Goal: Task Accomplishment & Management: Manage account settings

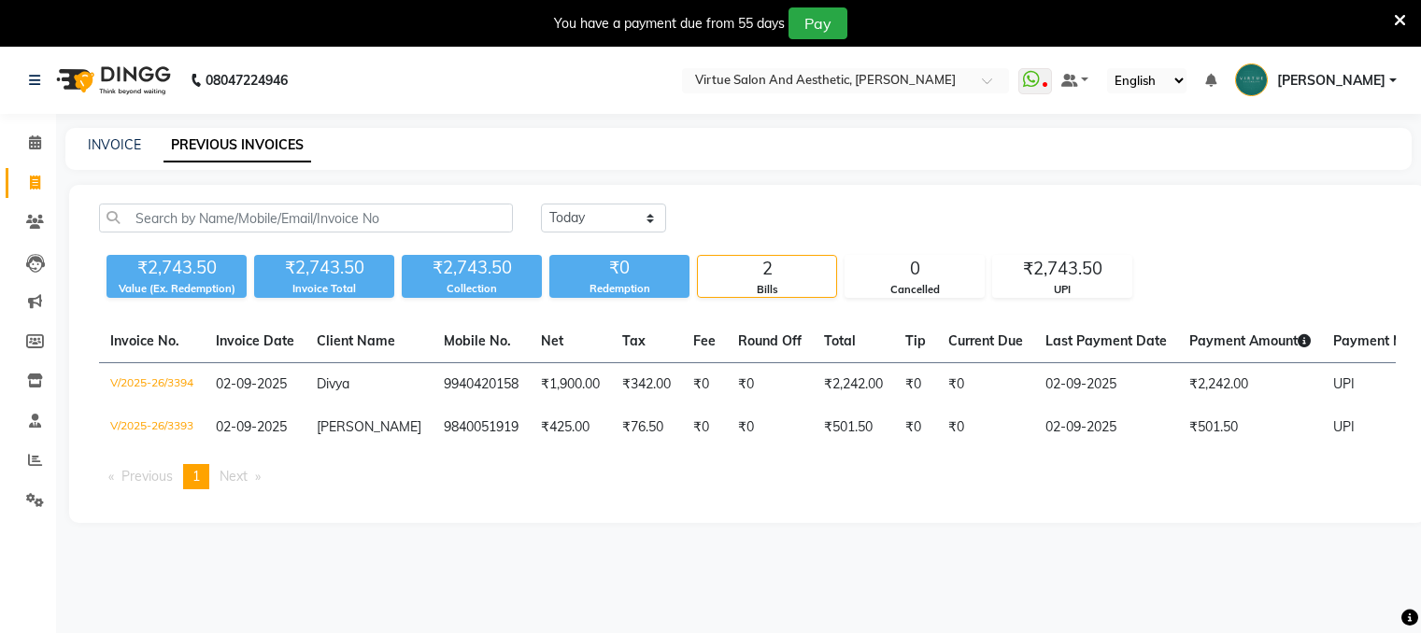
click at [570, 217] on select "Today Yesterday Custom Range" at bounding box center [603, 218] width 125 height 29
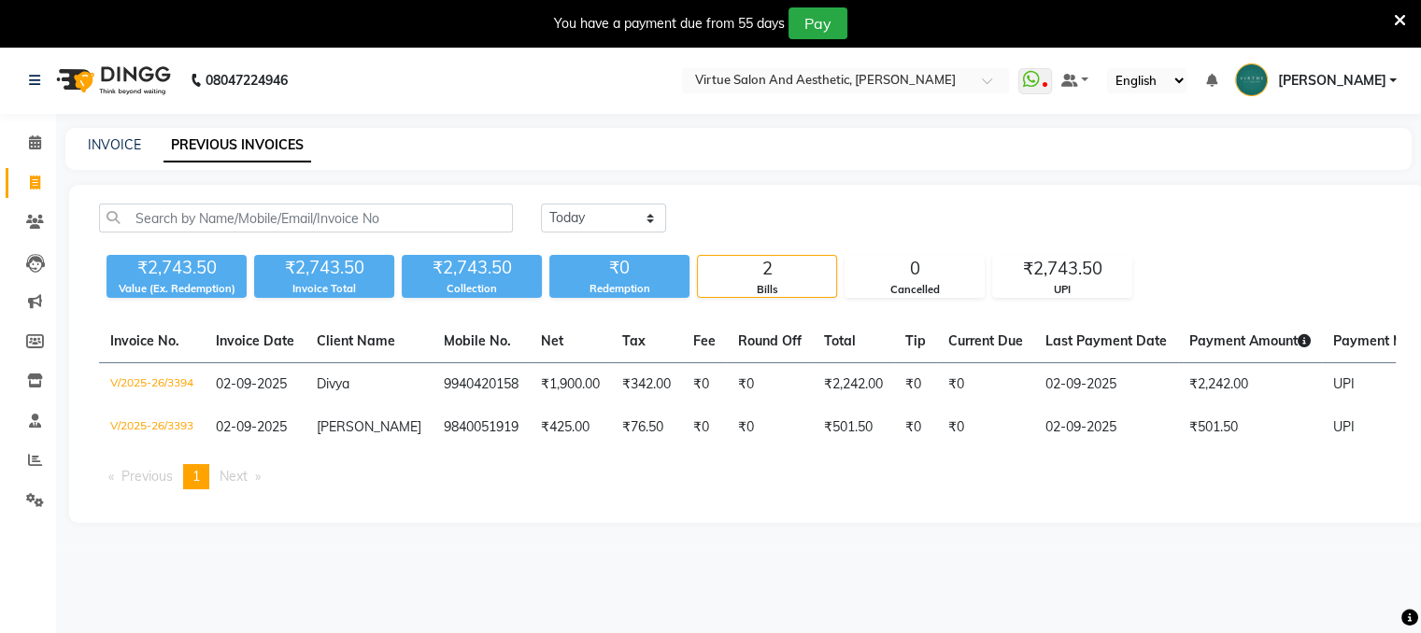
click at [541, 204] on select "[DATE] [DATE] Custom Range" at bounding box center [603, 218] width 125 height 29
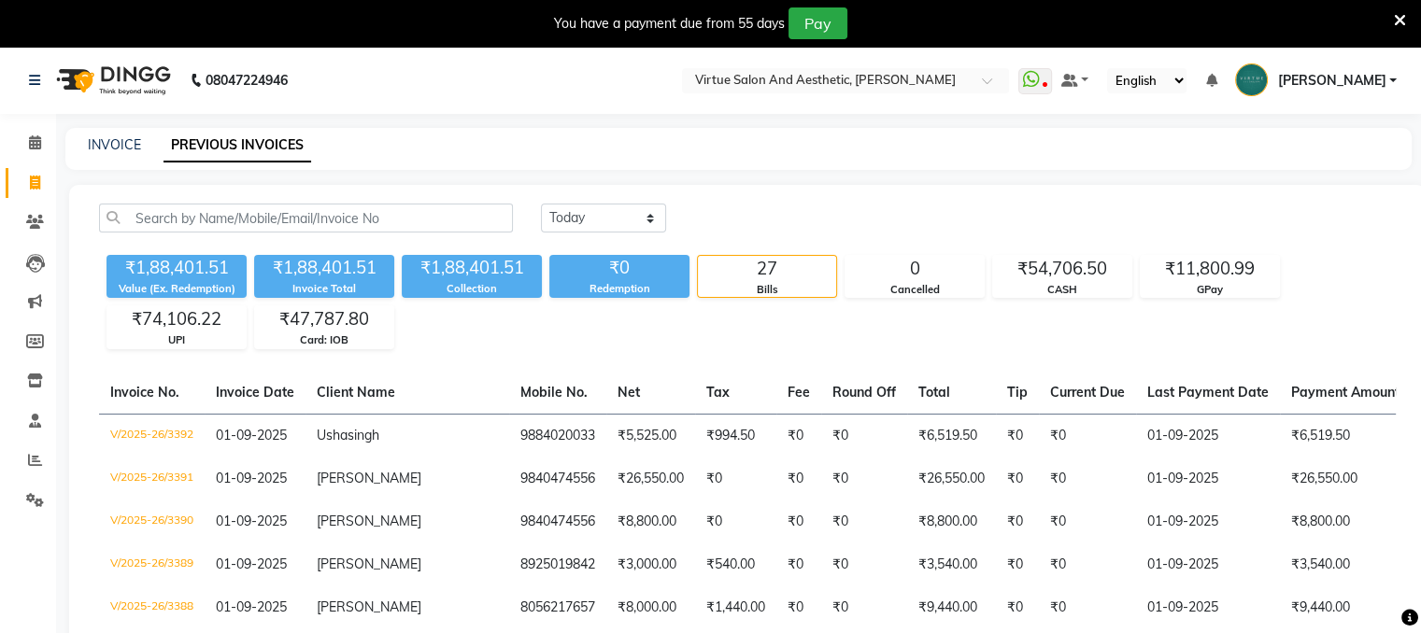
click at [609, 217] on select "[DATE] [DATE] Custom Range" at bounding box center [603, 218] width 125 height 29
click at [541, 204] on select "[DATE] [DATE] Custom Range" at bounding box center [603, 218] width 125 height 29
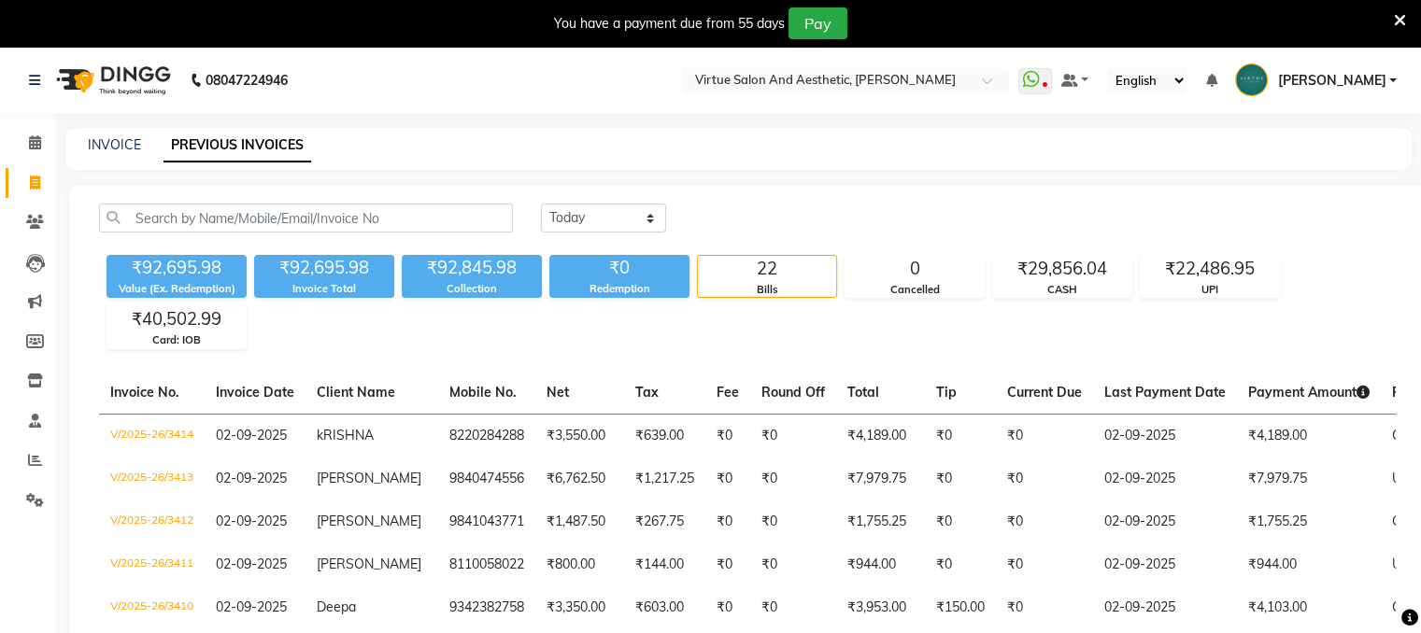
click at [597, 221] on select "[DATE] [DATE] Custom Range" at bounding box center [603, 218] width 125 height 29
select select "range"
click at [541, 204] on select "[DATE] [DATE] Custom Range" at bounding box center [603, 218] width 125 height 29
click at [787, 217] on input "02-09-2025" at bounding box center [755, 219] width 131 height 26
select select "9"
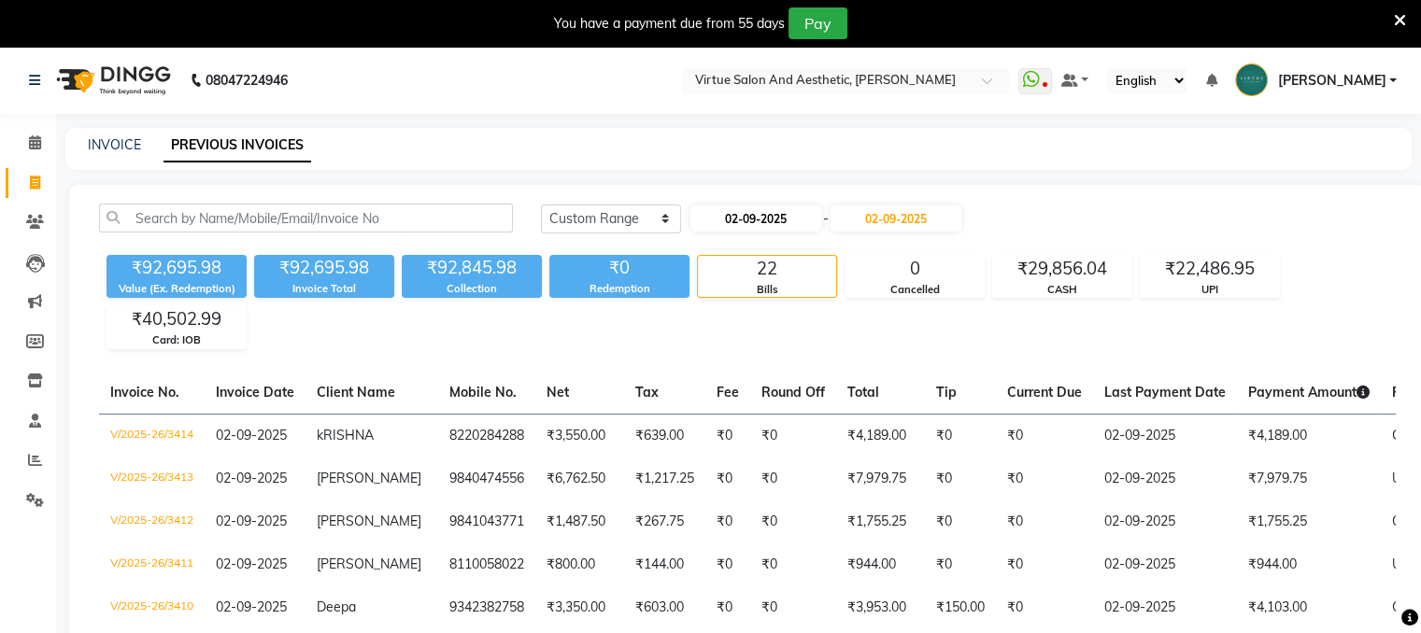
select select "2025"
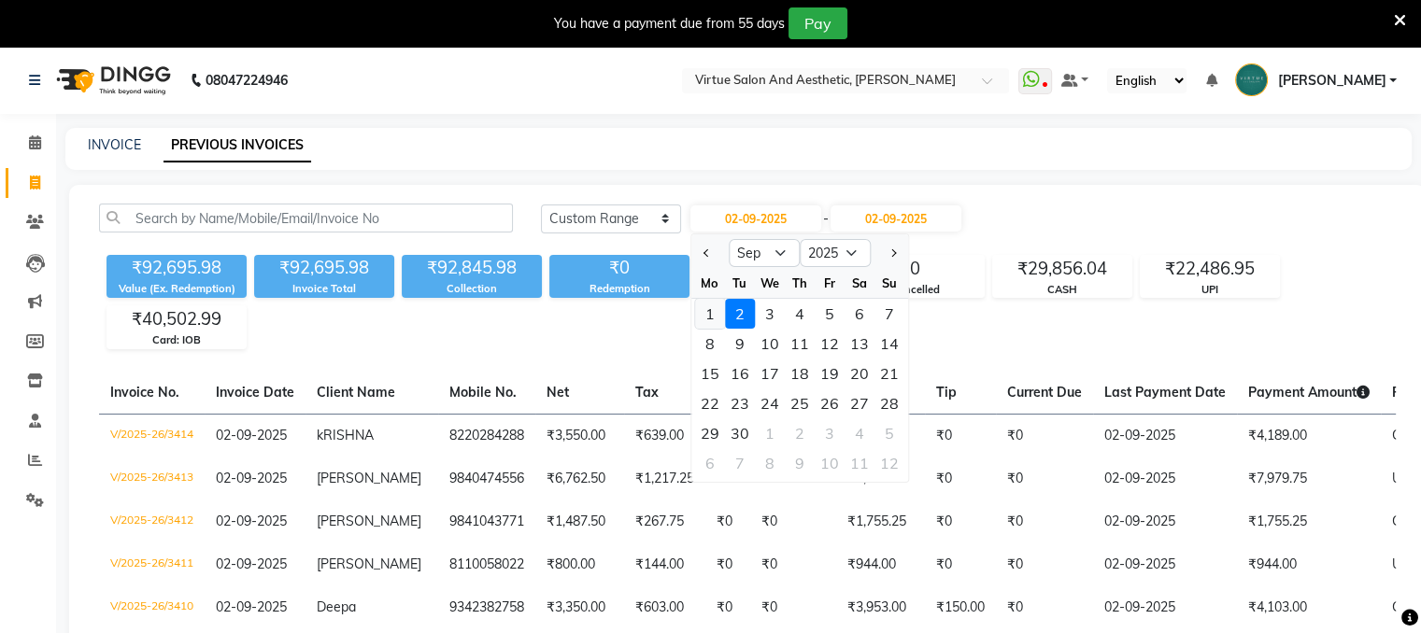
click at [701, 308] on div "1" at bounding box center [710, 314] width 30 height 30
type input "01-09-2025"
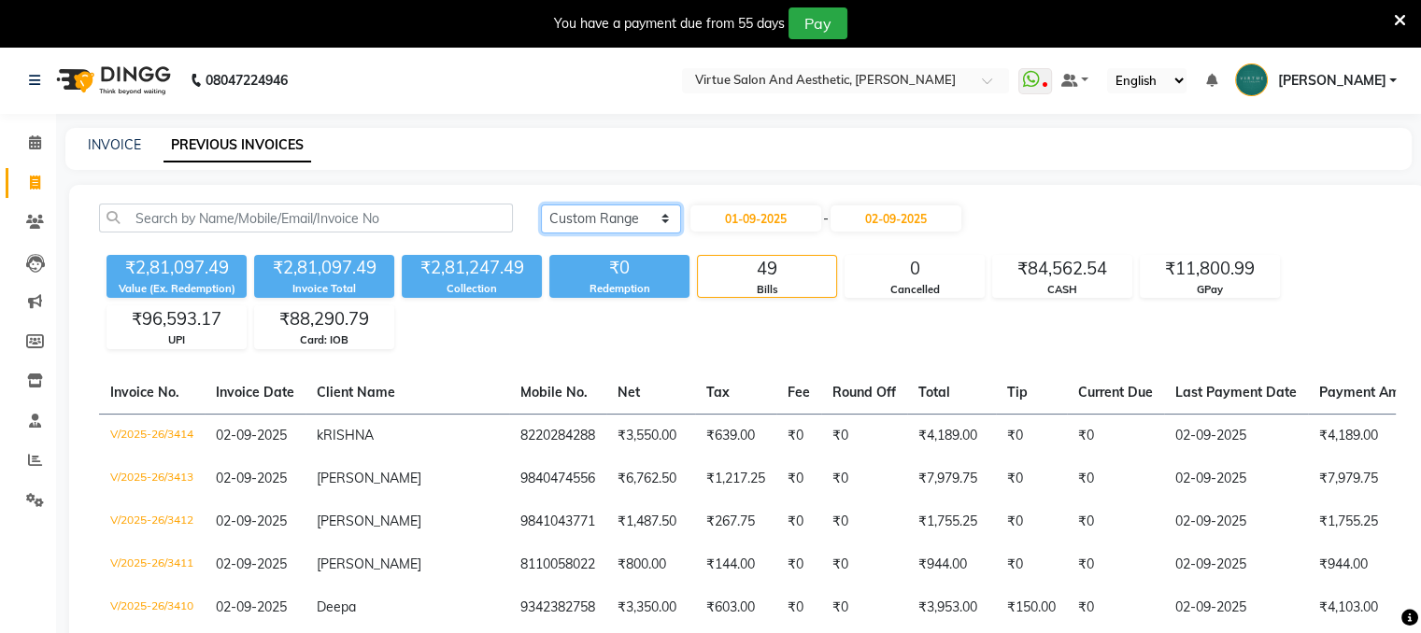
click at [624, 221] on select "[DATE] [DATE] Custom Range" at bounding box center [611, 219] width 140 height 29
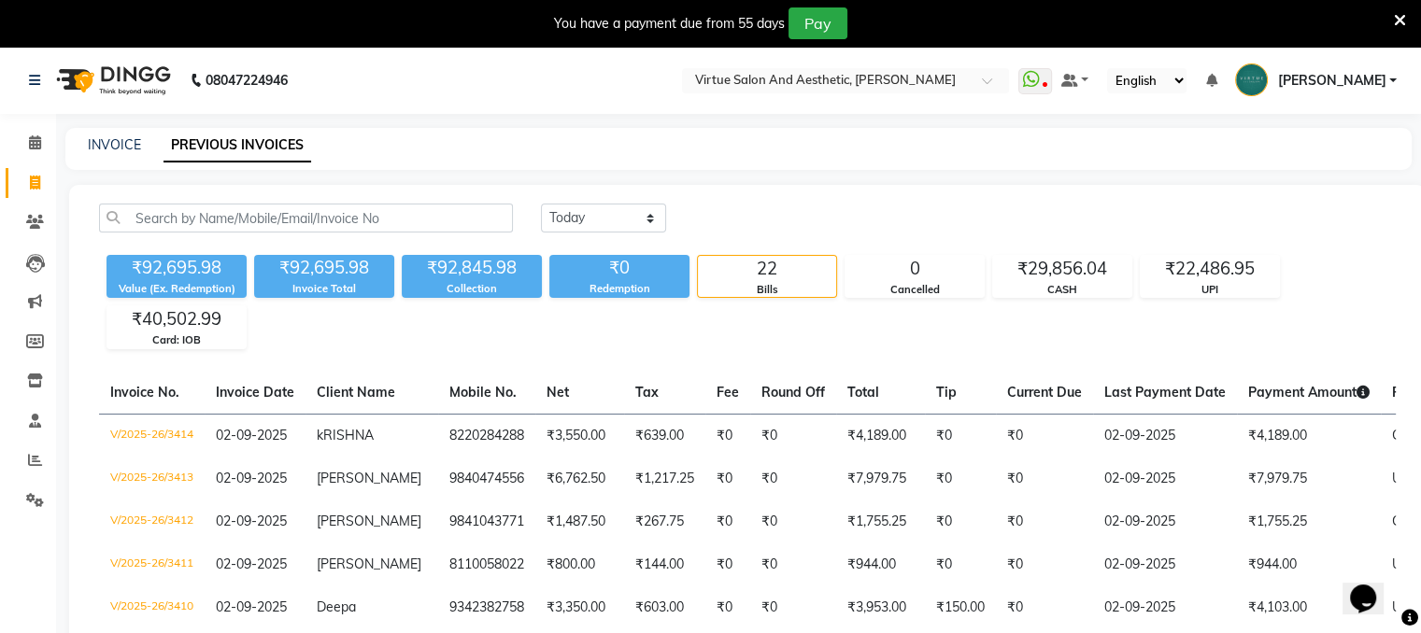
click at [832, 60] on nav "08047224946 Select Location × Virtue Salon And Aesthetic, Anna Nagar WhatsApp S…" at bounding box center [710, 80] width 1421 height 67
click at [830, 79] on input "text" at bounding box center [826, 82] width 271 height 19
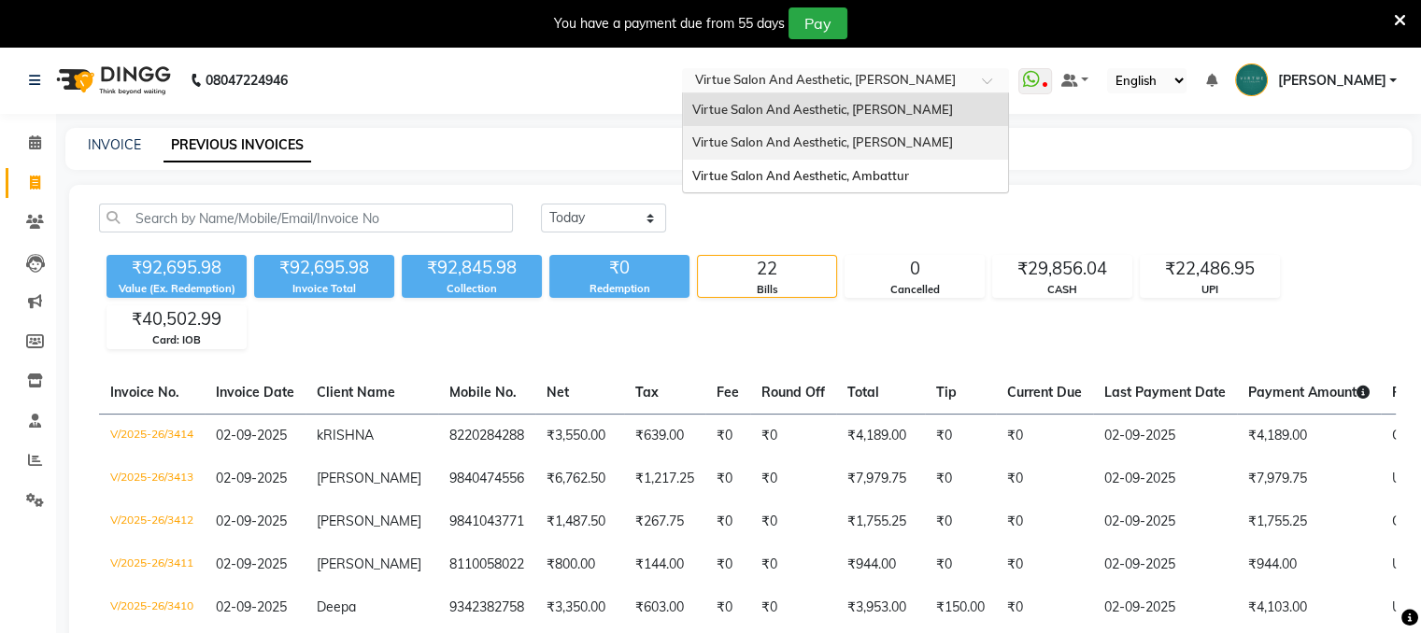
click at [816, 147] on span "Virtue Salon And Aesthetic, [PERSON_NAME]" at bounding box center [822, 142] width 261 height 15
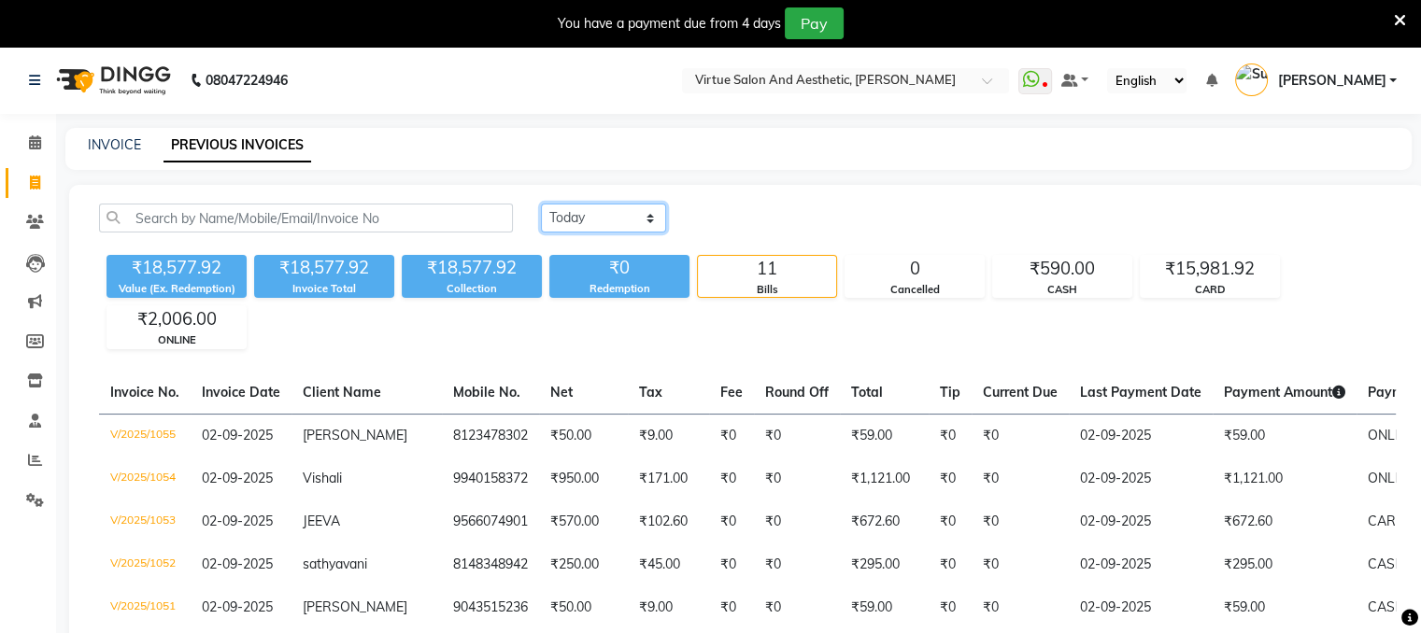
click at [601, 218] on select "[DATE] [DATE] Custom Range" at bounding box center [603, 218] width 125 height 29
select select "range"
click at [541, 204] on select "[DATE] [DATE] Custom Range" at bounding box center [603, 218] width 125 height 29
click at [771, 224] on input "02-09-2025" at bounding box center [755, 219] width 131 height 26
select select "9"
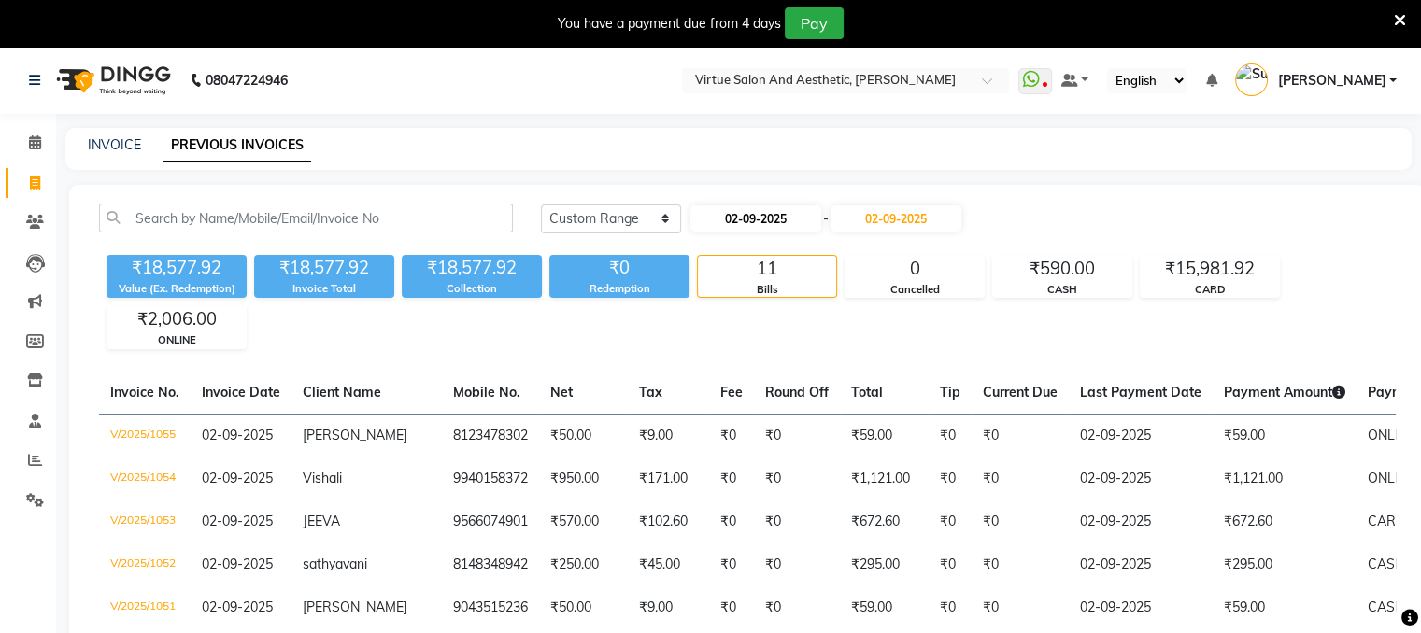
select select "2025"
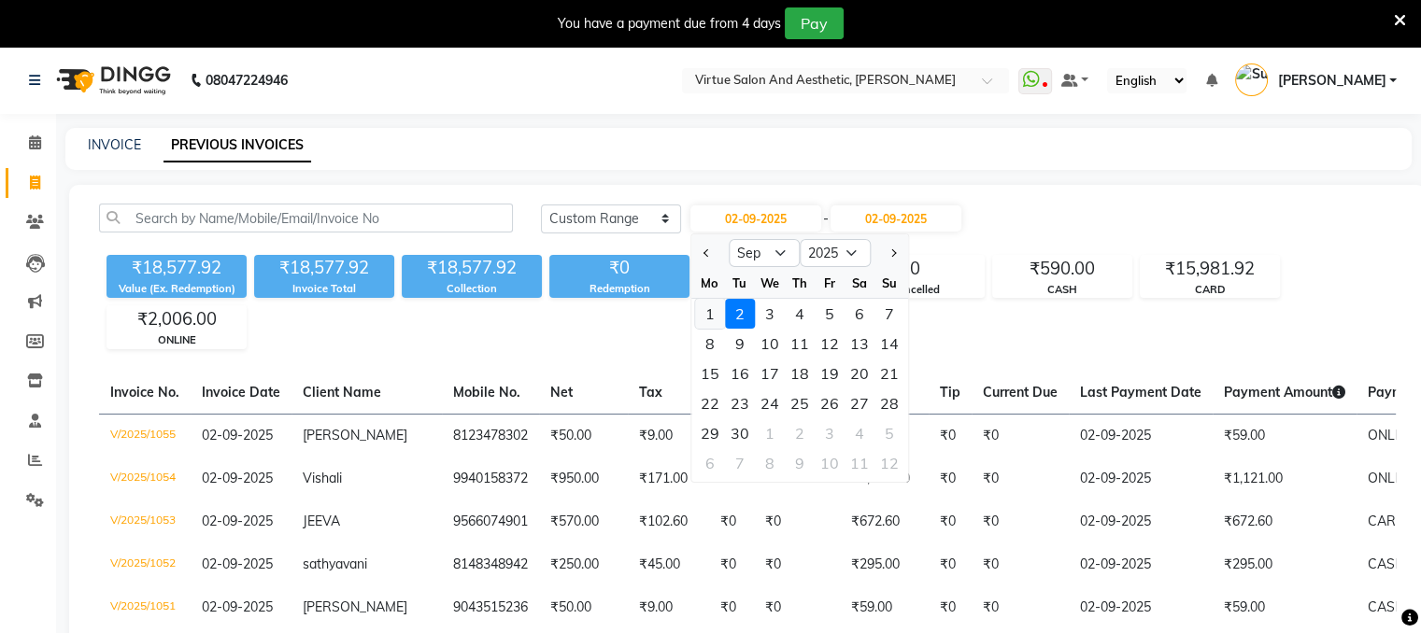
click at [703, 312] on div "1" at bounding box center [710, 314] width 30 height 30
type input "01-09-2025"
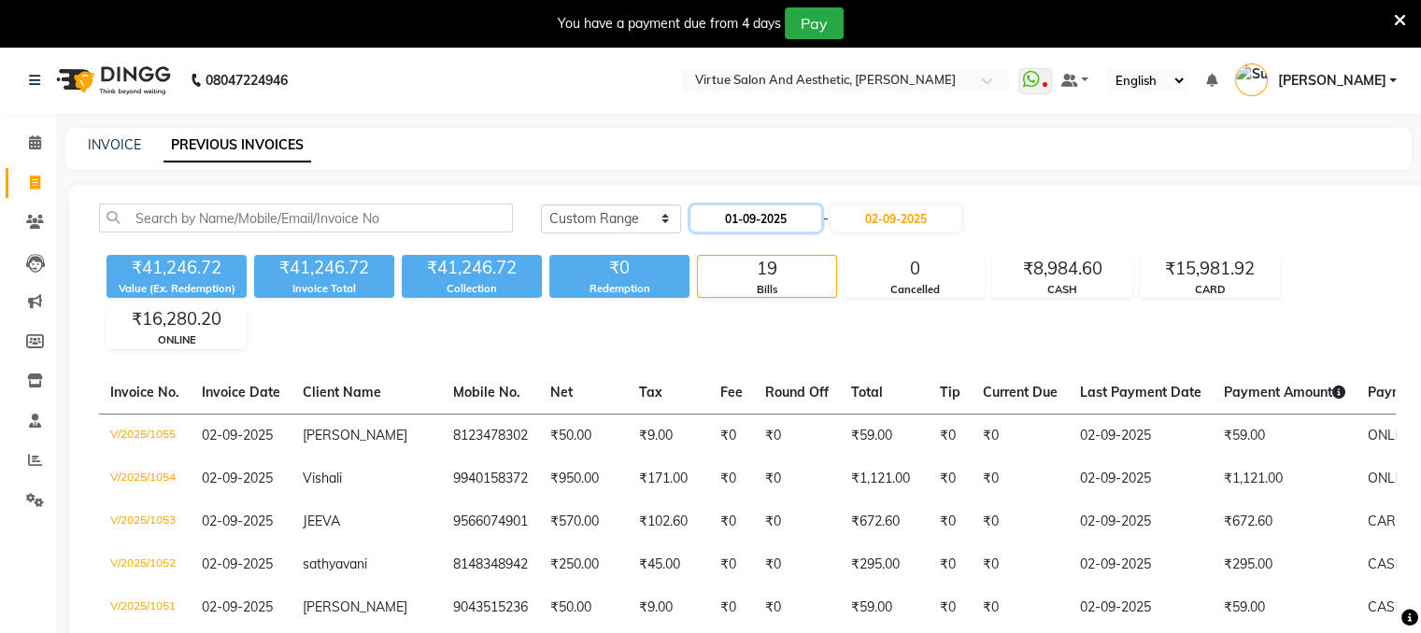
click at [757, 221] on input "01-09-2025" at bounding box center [755, 219] width 131 height 26
select select "9"
select select "2025"
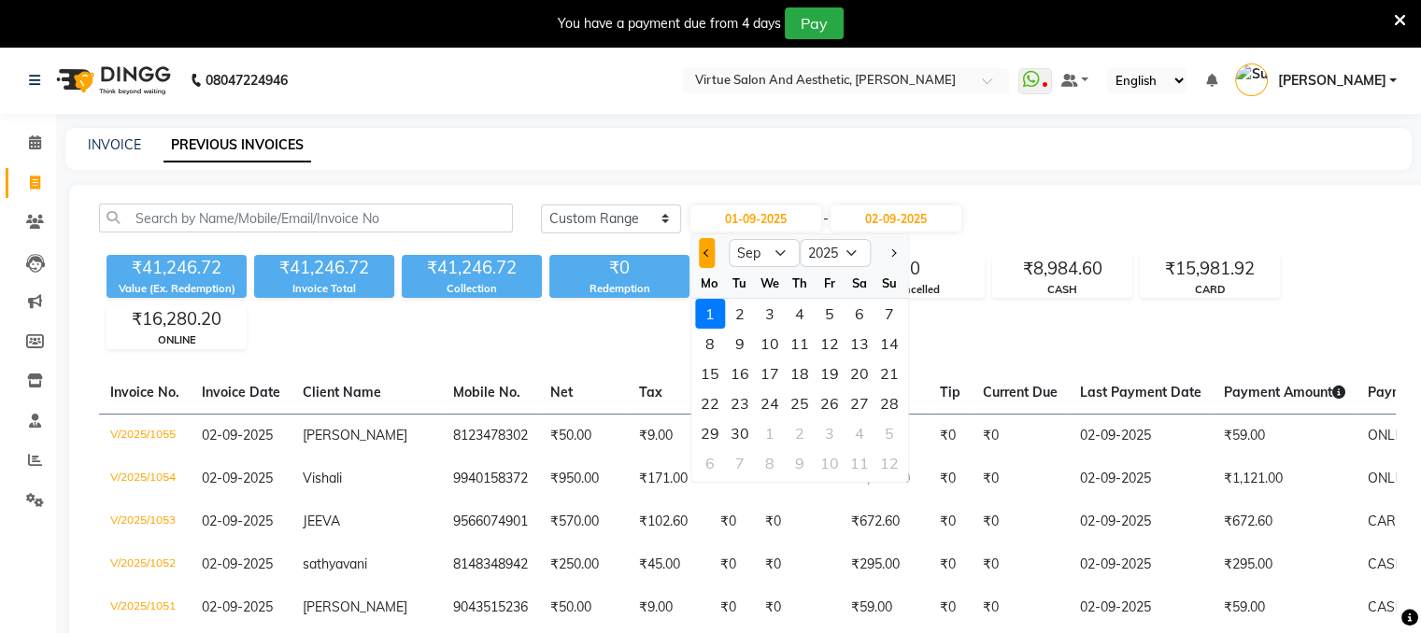
click at [702, 253] on button "Previous month" at bounding box center [707, 253] width 16 height 30
select select "8"
click at [822, 310] on div "1" at bounding box center [830, 314] width 30 height 30
type input "[DATE]"
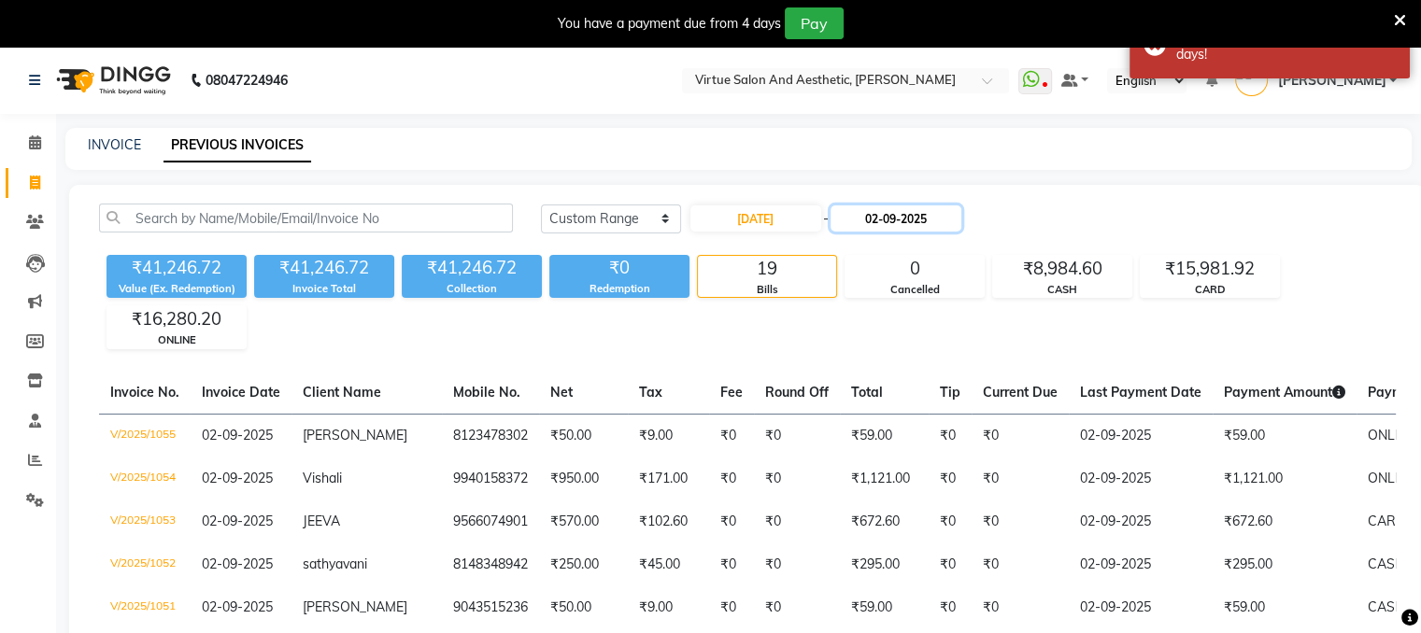
click at [904, 216] on input "02-09-2025" at bounding box center [896, 219] width 131 height 26
select select "9"
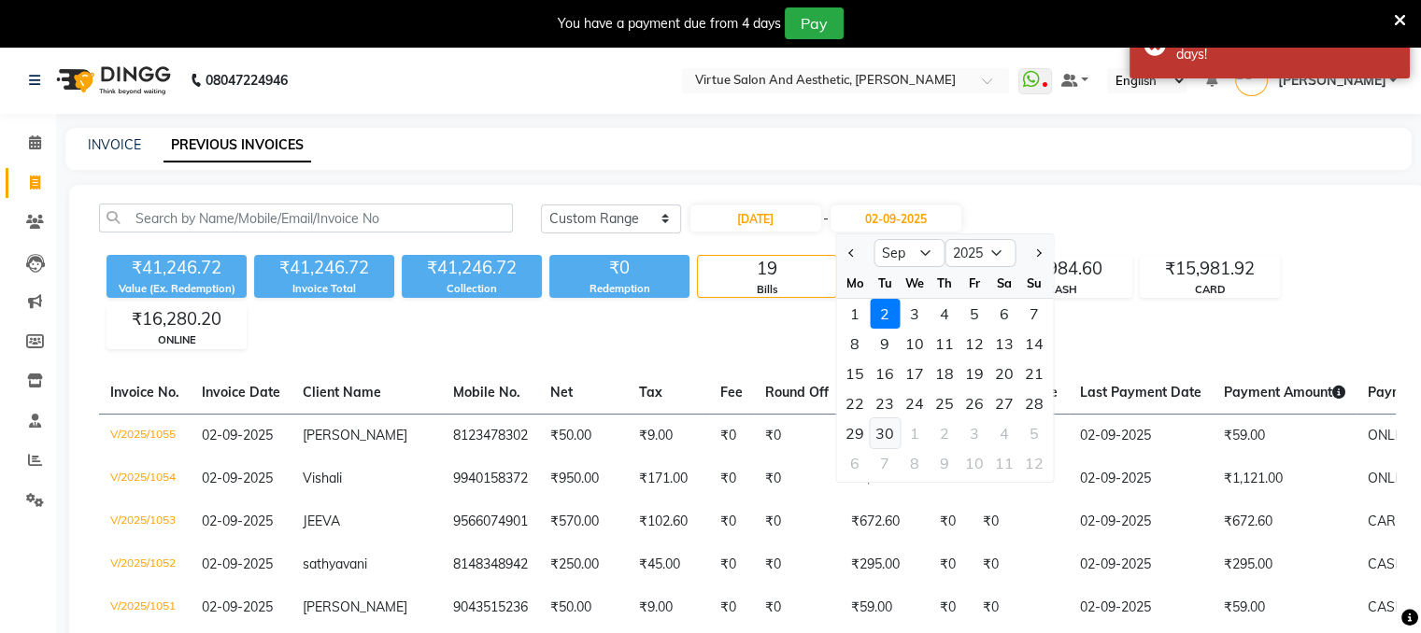
click at [892, 438] on div "30" at bounding box center [885, 434] width 30 height 30
type input "[DATE]"
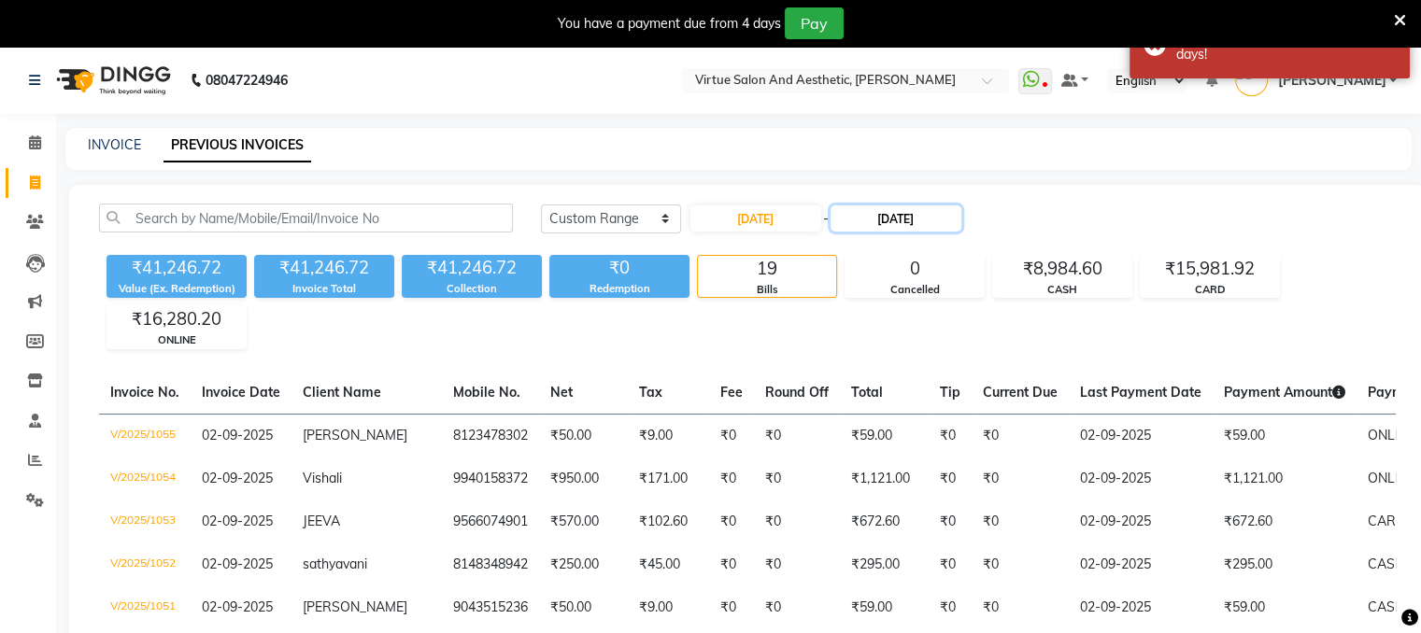
click at [937, 212] on input "[DATE]" at bounding box center [896, 219] width 131 height 26
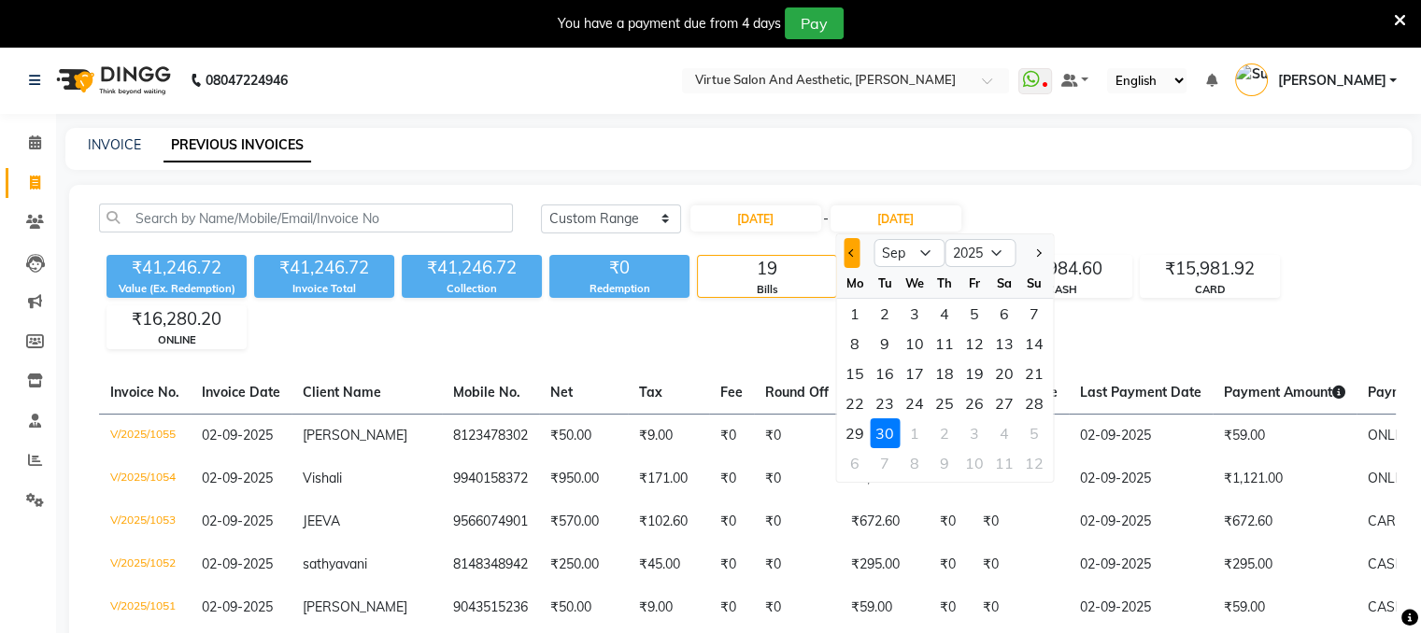
click at [853, 250] on span "Previous month" at bounding box center [851, 252] width 7 height 7
select select "8"
click at [1035, 436] on div "31" at bounding box center [1034, 434] width 30 height 30
type input "31-08-2025"
